Goal: Task Accomplishment & Management: Contribute content

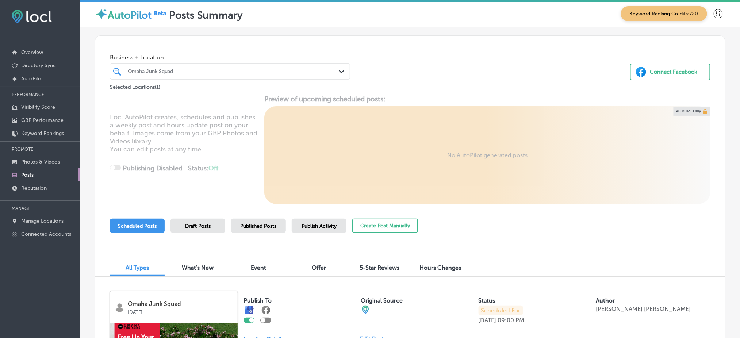
click at [188, 71] on div "Omaha Junk Squad" at bounding box center [234, 71] width 212 height 6
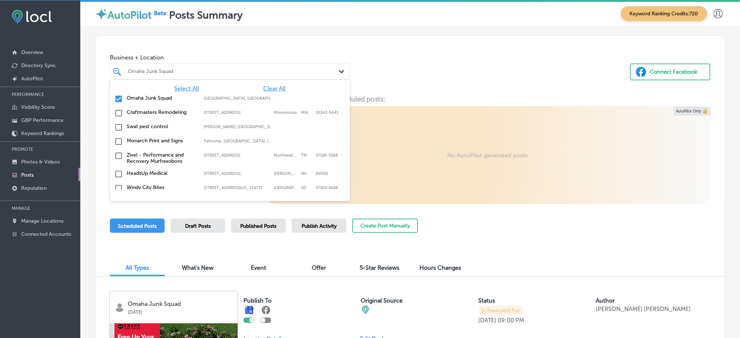
click at [264, 86] on span "Clear All" at bounding box center [274, 88] width 22 height 7
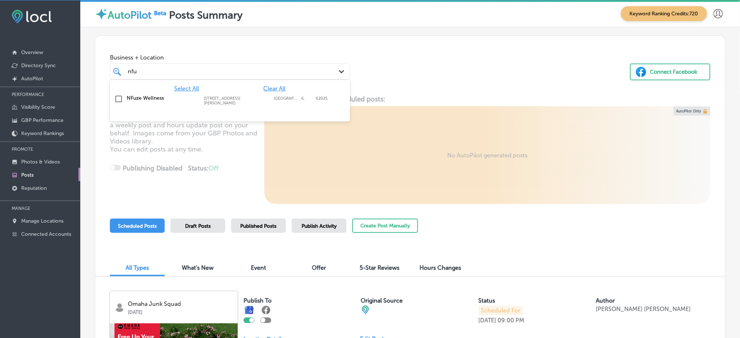
click at [263, 100] on label "104 S Buchanan St" at bounding box center [237, 100] width 66 height 9
type input "nfu"
click at [389, 88] on div "Business + Location option 104 S Buchanan St, selected. option 104 S Buchanan S…" at bounding box center [410, 63] width 630 height 55
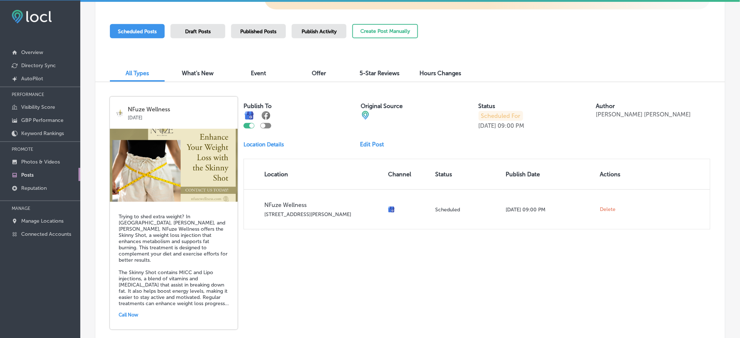
scroll to position [146, 0]
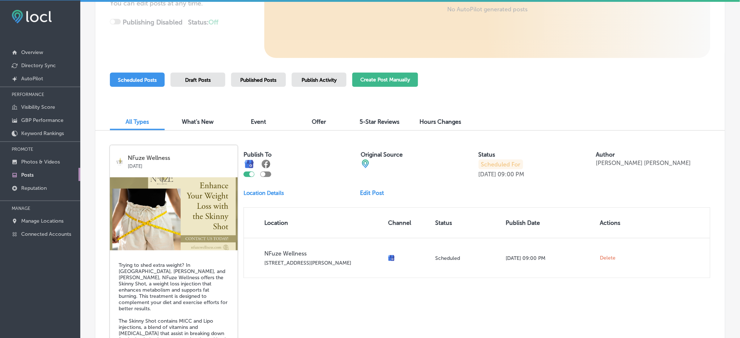
click at [384, 82] on button "Create Post Manually" at bounding box center [385, 80] width 66 height 14
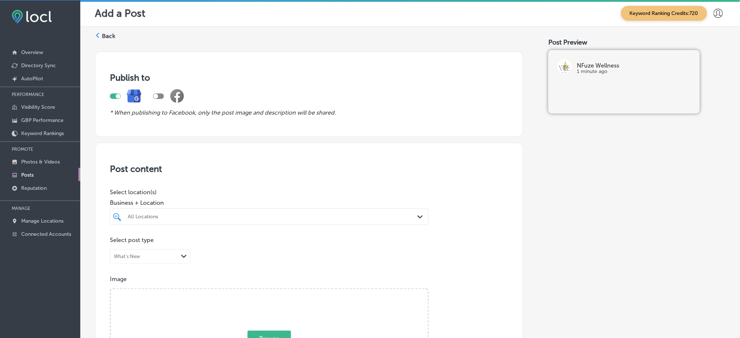
scroll to position [97, 0]
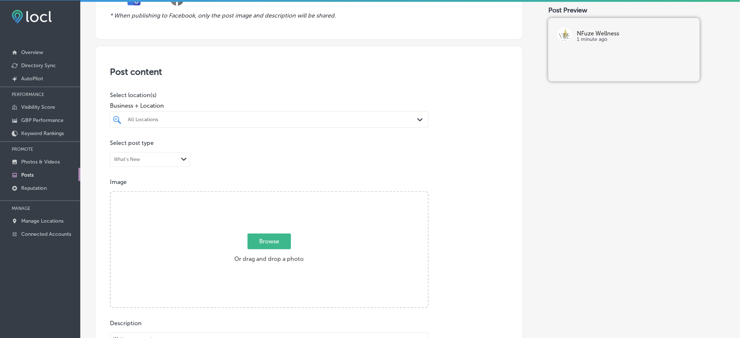
drag, startPoint x: 203, startPoint y: 117, endPoint x: 206, endPoint y: 117, distance: 3.7
click at [203, 117] on div "All Locations" at bounding box center [273, 119] width 290 height 6
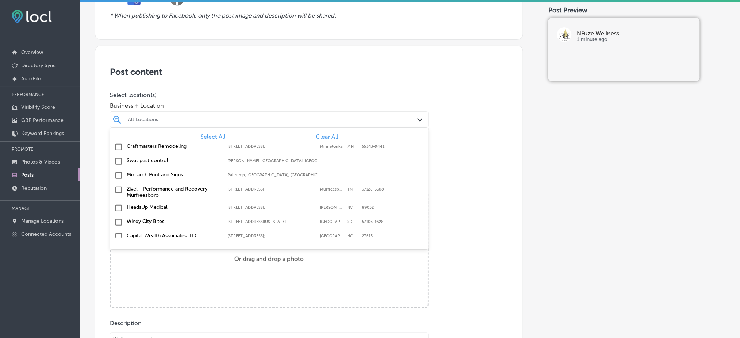
click at [321, 135] on span "Clear All" at bounding box center [327, 136] width 22 height 7
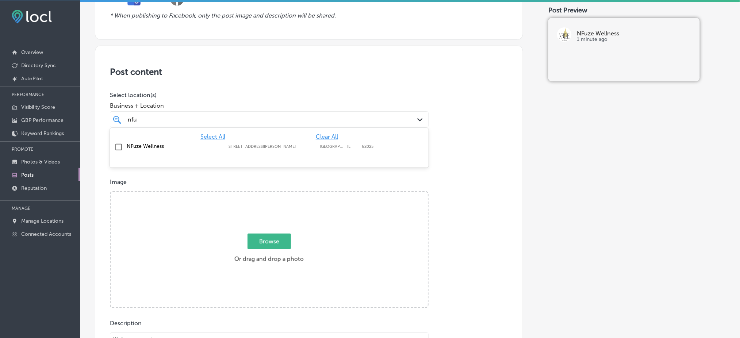
click at [319, 143] on div "NFuze Wellness 104 S Buchanan St, Edwardsville, IL, 62025 104 S Buchanan St Edw…" at bounding box center [244, 146] width 234 height 6
type input "nfu"
click at [322, 86] on div "Post content Select location(s) Business + Location option 104 S Buchanan St, s…" at bounding box center [309, 277] width 428 height 462
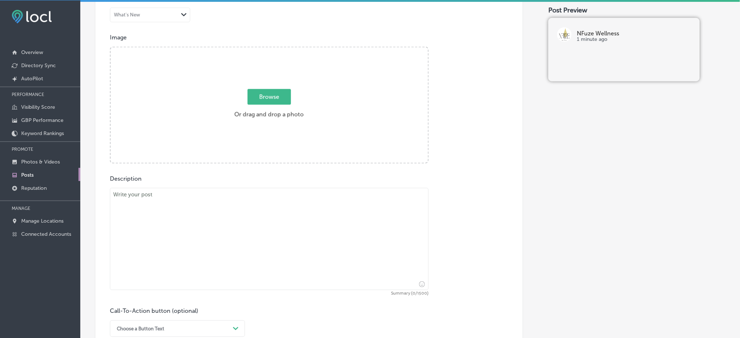
scroll to position [243, 0]
click at [213, 247] on textarea at bounding box center [269, 237] width 319 height 102
paste textarea "School is back in session, and NFuze Wellness is here to help teachers and stud…"
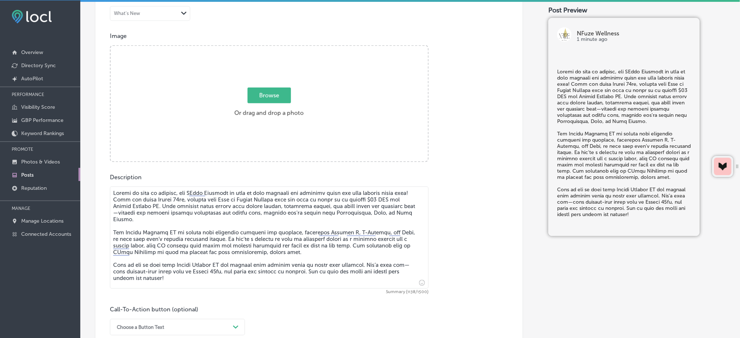
type textarea "School is back in session, and NFuze Wellness is here to help teachers and stud…"
click at [267, 94] on span "Browse" at bounding box center [268, 96] width 43 height 16
click at [267, 48] on input "Browse Or drag and drop a photo" at bounding box center [269, 47] width 317 height 2
type input "C:\fakepath\Back to School Special.png"
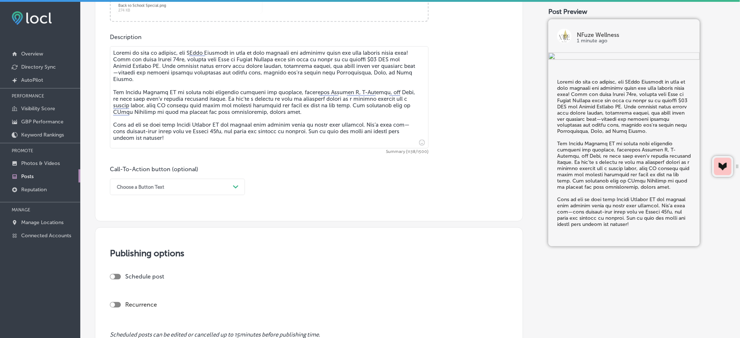
scroll to position [438, 0]
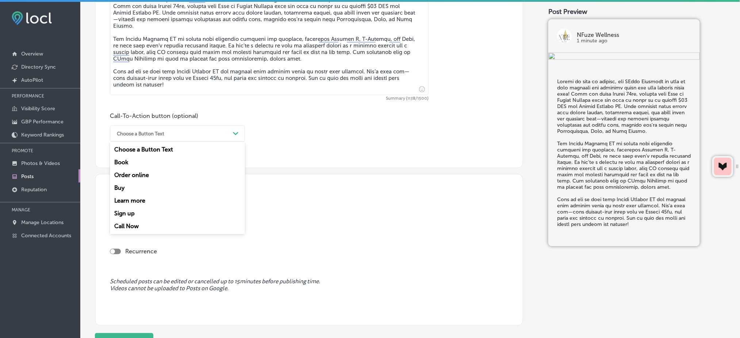
click at [183, 129] on div "Choose a Button Text" at bounding box center [171, 133] width 117 height 11
click at [143, 224] on div "Call Now" at bounding box center [177, 226] width 135 height 13
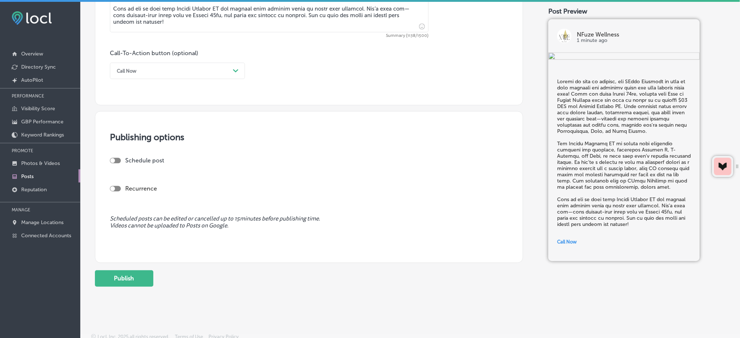
scroll to position [504, 0]
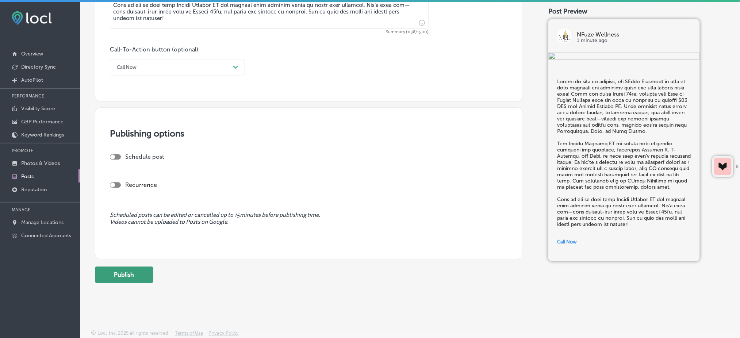
click at [137, 274] on button "Publish" at bounding box center [124, 275] width 58 height 16
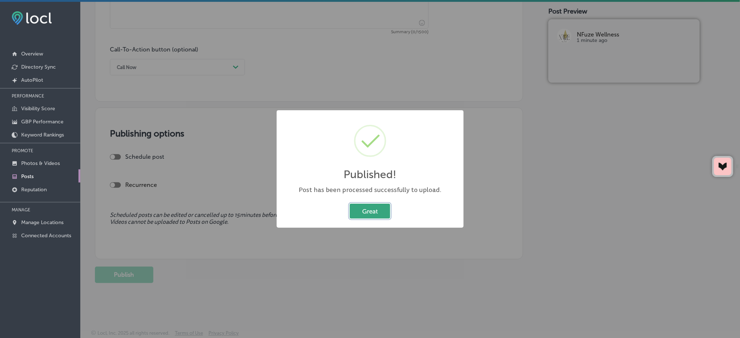
click at [373, 207] on button "Great" at bounding box center [370, 211] width 41 height 15
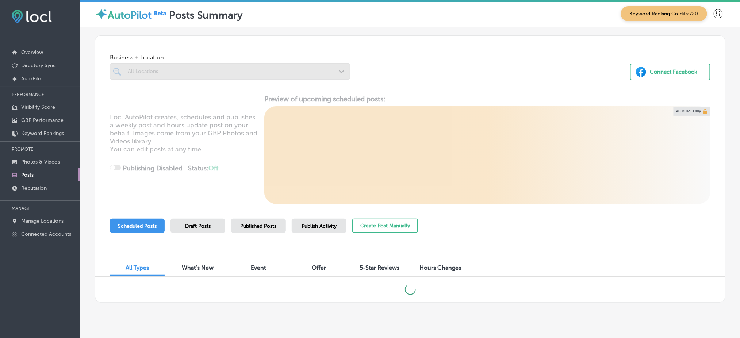
scroll to position [14, 0]
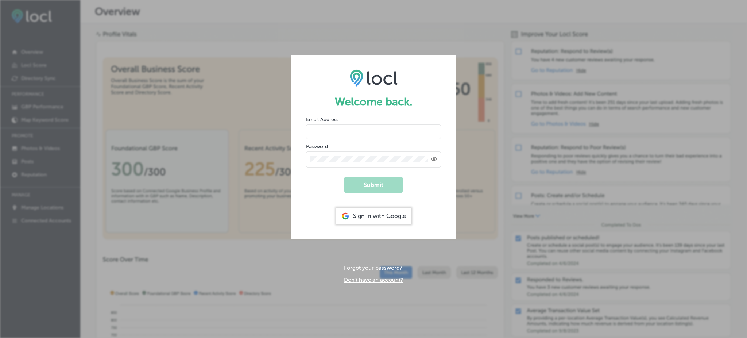
type input "Rabosa"
click at [395, 212] on div "Sign in with Google" at bounding box center [374, 216] width 76 height 17
type input "Rabosa"
click at [392, 213] on div "Sign in with Google" at bounding box center [374, 216] width 76 height 17
